Goal: Register for event/course

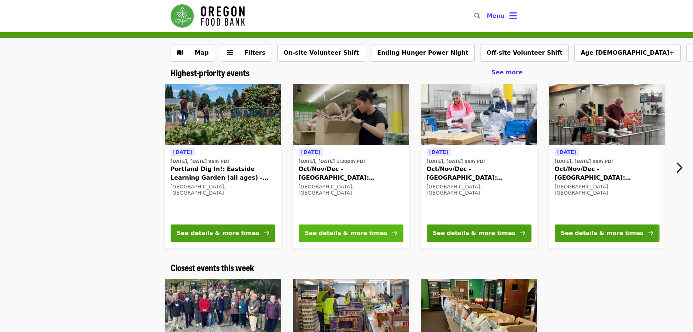
click at [394, 230] on icon "arrow-right icon" at bounding box center [394, 232] width 5 height 7
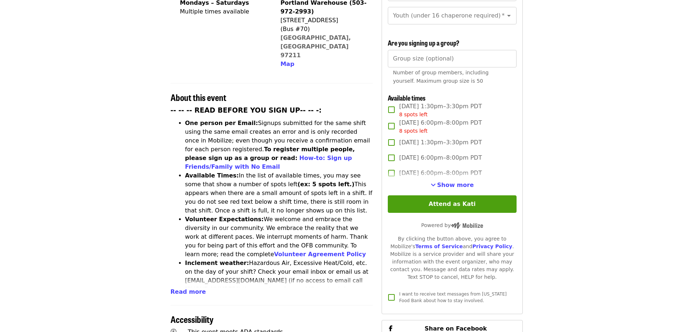
scroll to position [218, 0]
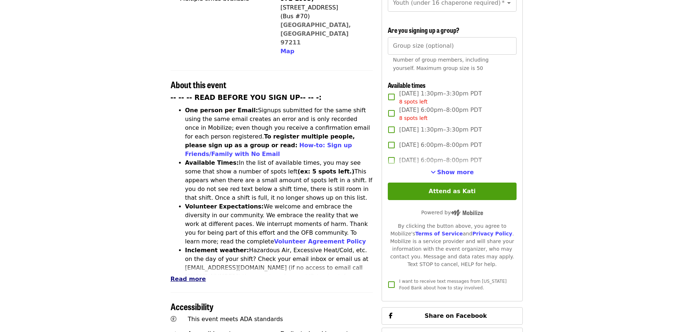
click at [187, 275] on span "Read more" at bounding box center [188, 278] width 35 height 7
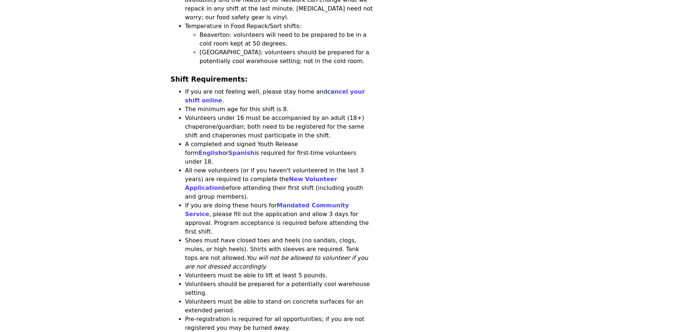
scroll to position [728, 0]
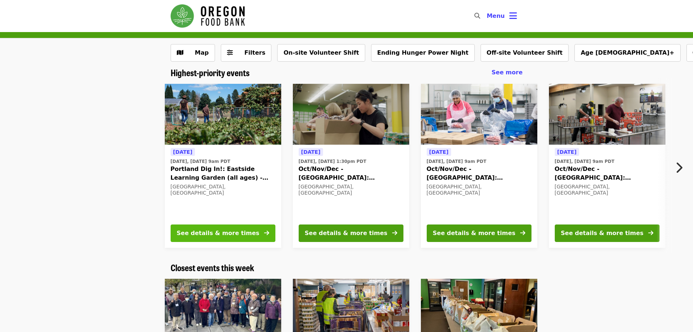
click at [245, 227] on button "See details & more times" at bounding box center [223, 232] width 105 height 17
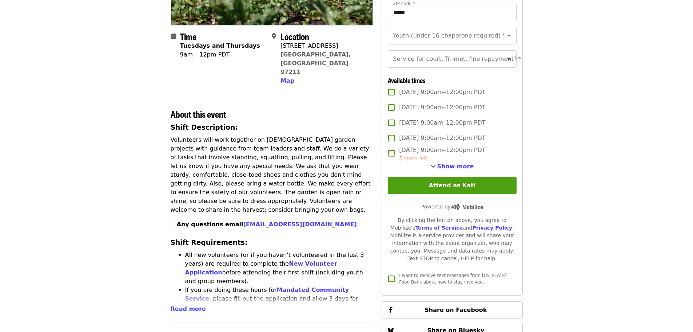
scroll to position [182, 0]
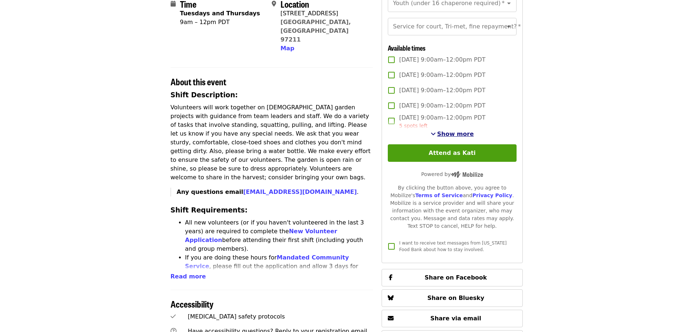
click at [451, 137] on span "Show more" at bounding box center [455, 133] width 37 height 7
